Goal: Task Accomplishment & Management: Manage account settings

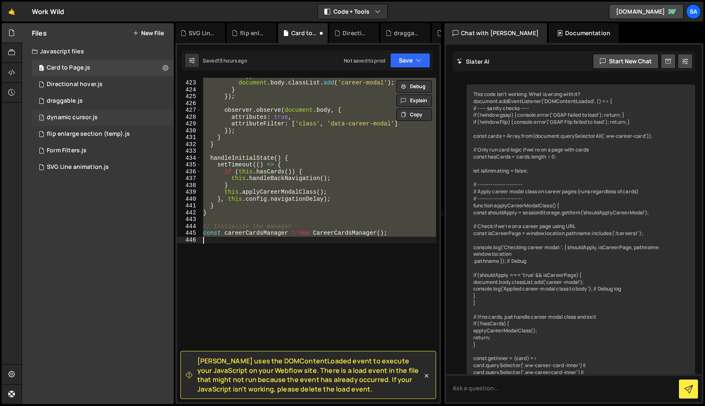
scroll to position [2653, 0]
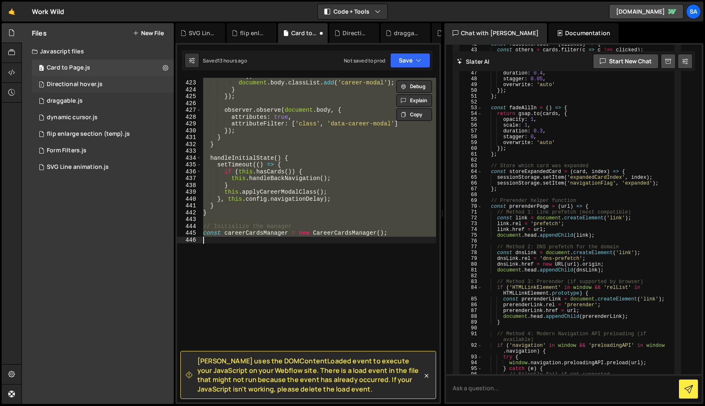
click at [89, 84] on div "Directional hover.js" at bounding box center [75, 84] width 56 height 7
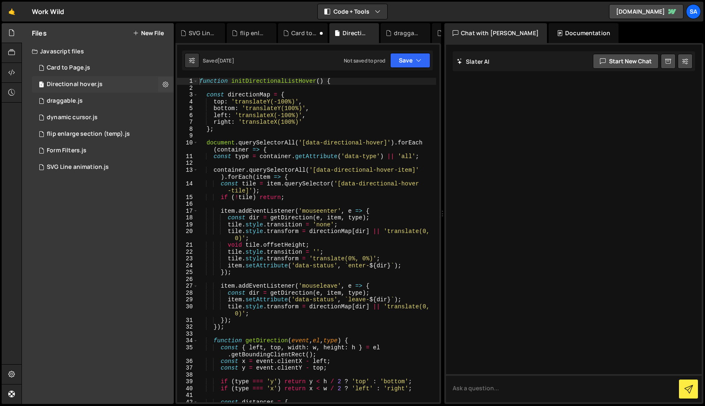
scroll to position [0, 0]
click at [166, 84] on icon at bounding box center [166, 84] width 6 height 8
type input "Directional hover"
radio input "true"
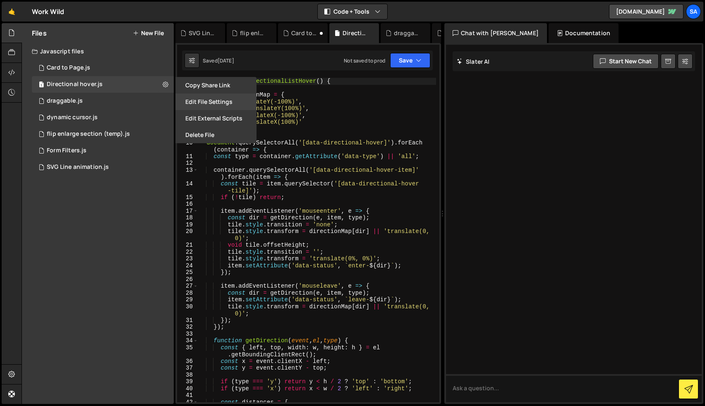
click at [209, 99] on button "Edit File Settings" at bounding box center [215, 102] width 81 height 17
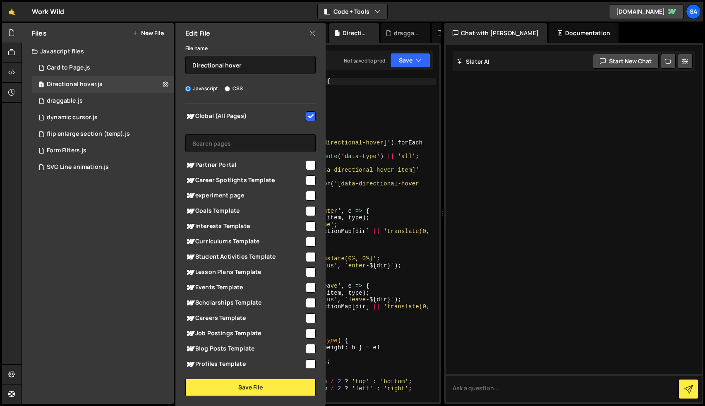
click at [308, 117] on input "checkbox" at bounding box center [311, 116] width 10 height 10
click at [310, 114] on input "checkbox" at bounding box center [311, 116] width 10 height 10
checkbox input "true"
click at [260, 386] on button "Save File" at bounding box center [250, 387] width 130 height 17
